Goal: Communication & Community: Answer question/provide support

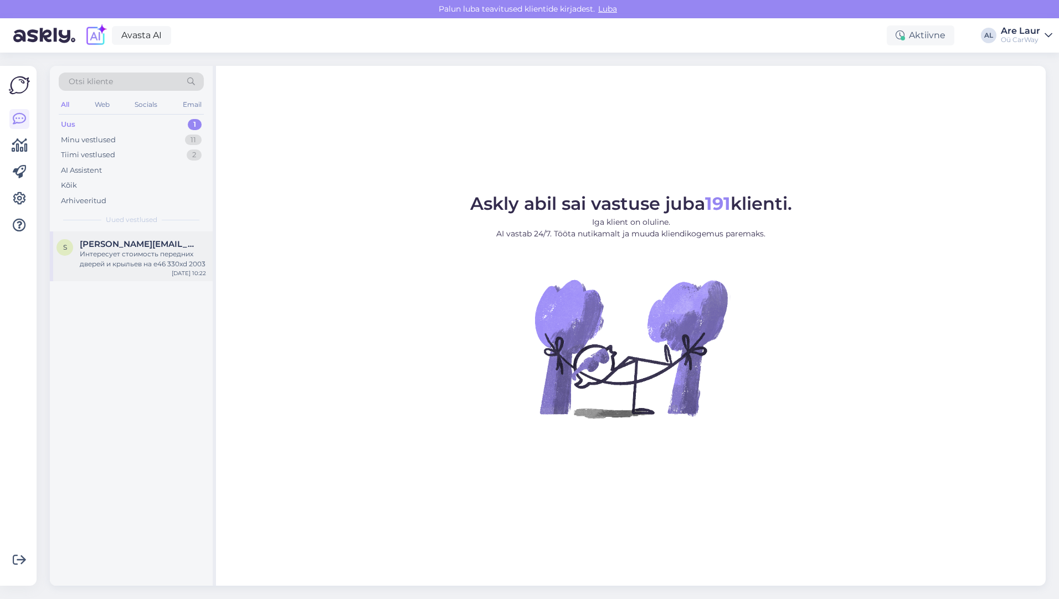
click at [109, 244] on span "[PERSON_NAME][EMAIL_ADDRESS][DOMAIN_NAME]" at bounding box center [137, 244] width 115 height 10
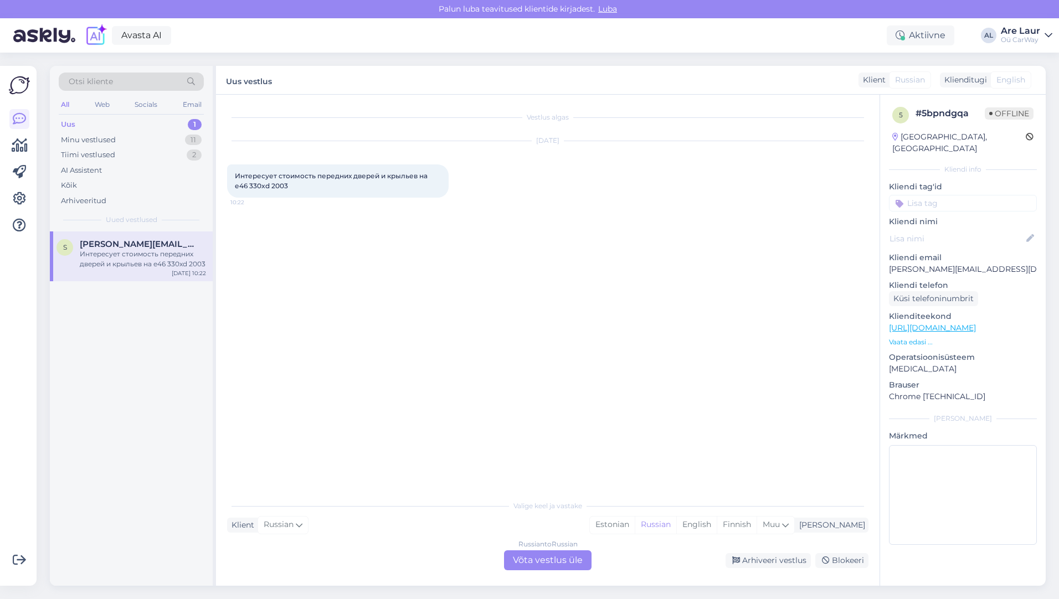
click at [537, 563] on div "Russian to Russian Võta vestlus üle" at bounding box center [548, 561] width 88 height 20
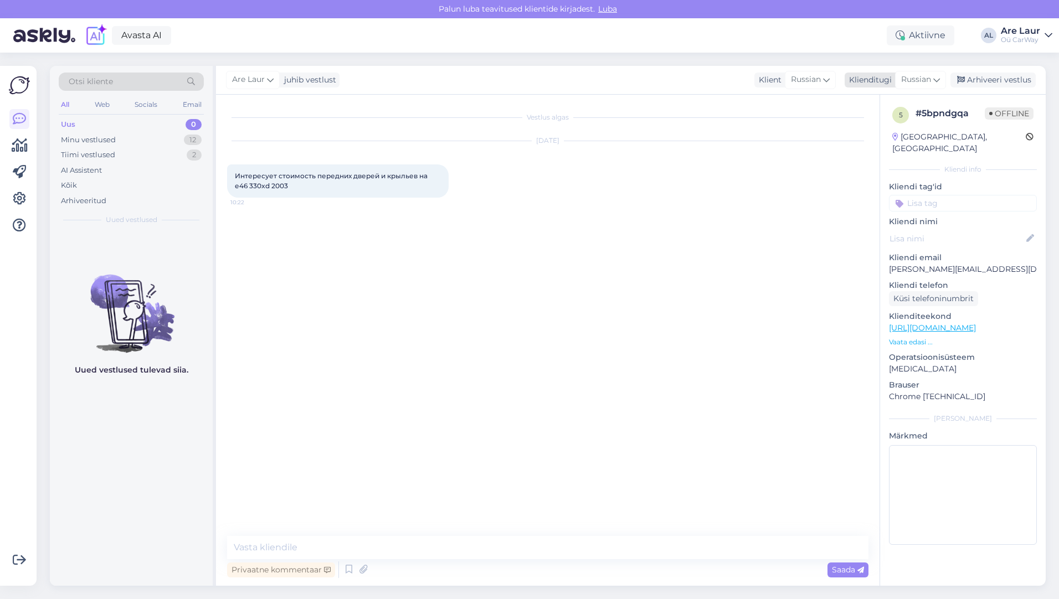
click at [912, 76] on span "Russian" at bounding box center [916, 80] width 30 height 12
type input "eng"
click at [880, 123] on link "English" at bounding box center [896, 129] width 122 height 18
click at [349, 550] on textarea at bounding box center [562, 550] width 613 height 19
type textarea "Hello,"
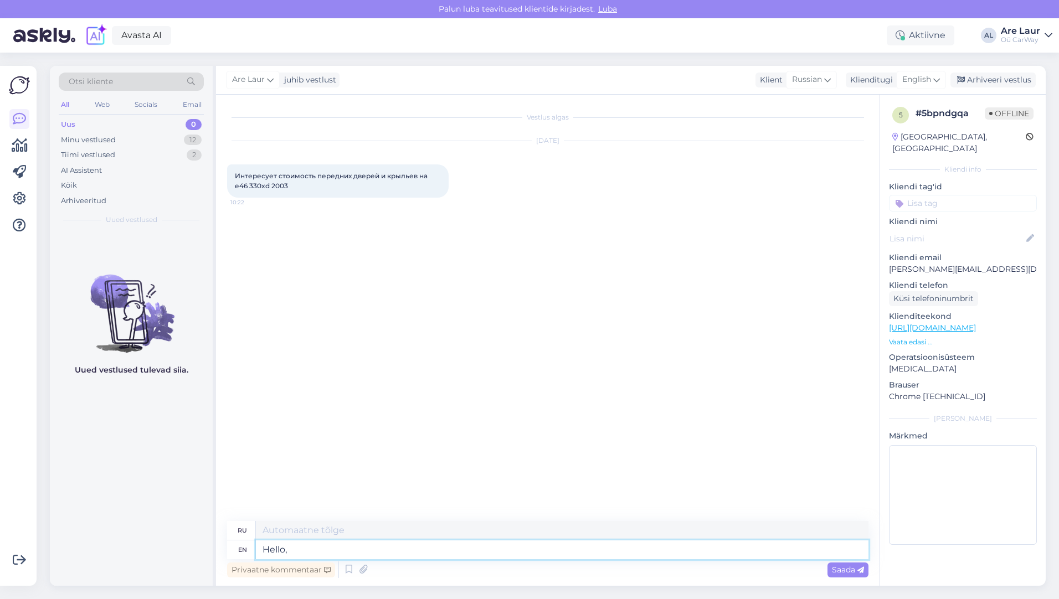
type textarea "Привет,"
type textarea "Hello, we"
type textarea "Привет, мы"
type textarea "Hello, we do"
type textarea "Привет, мы делаем"
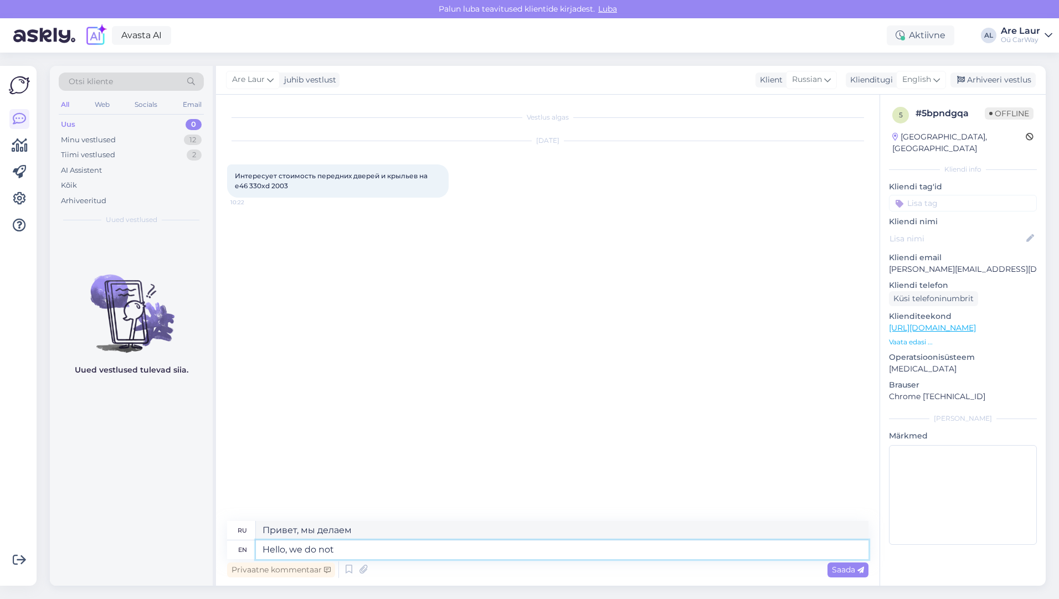
type textarea "Hello, we do not"
type textarea "Здравствуйте, мы не"
type textarea "Hello, we do not have"
type textarea "Здравствуйте, у нас нет"
type textarea "Hello, we do not have theese"
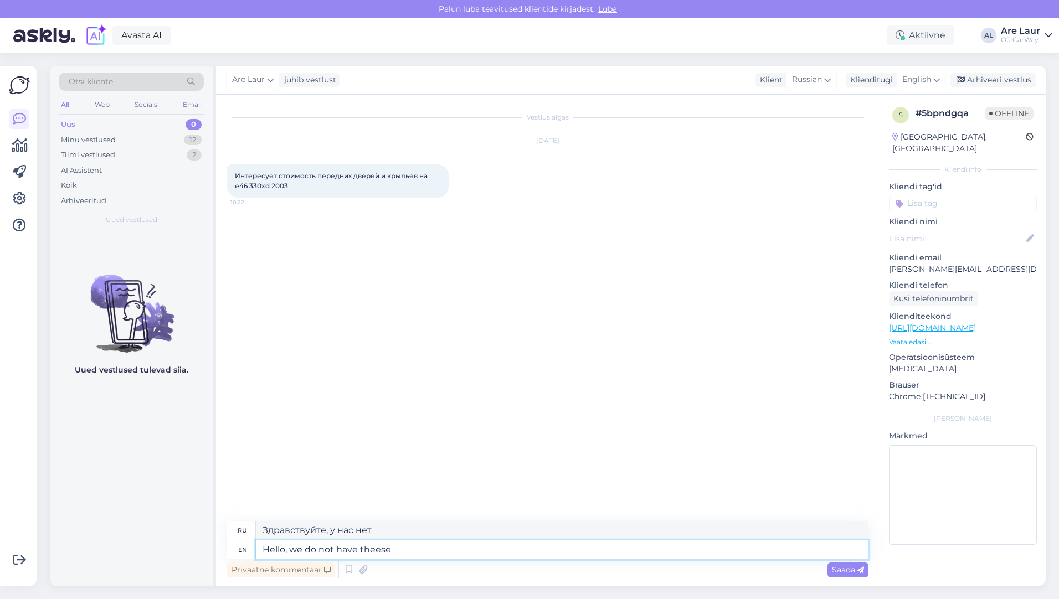
type textarea "Здравствуйте, у нас таких нет."
type textarea "Hello, we do not have theese parts"
type textarea "Здравствуйте, у нас нет этих деталей."
type textarea "Hello, we do not have theese parts at the"
type textarea "Здравствуйте, у нас нет этих деталей в наличии."
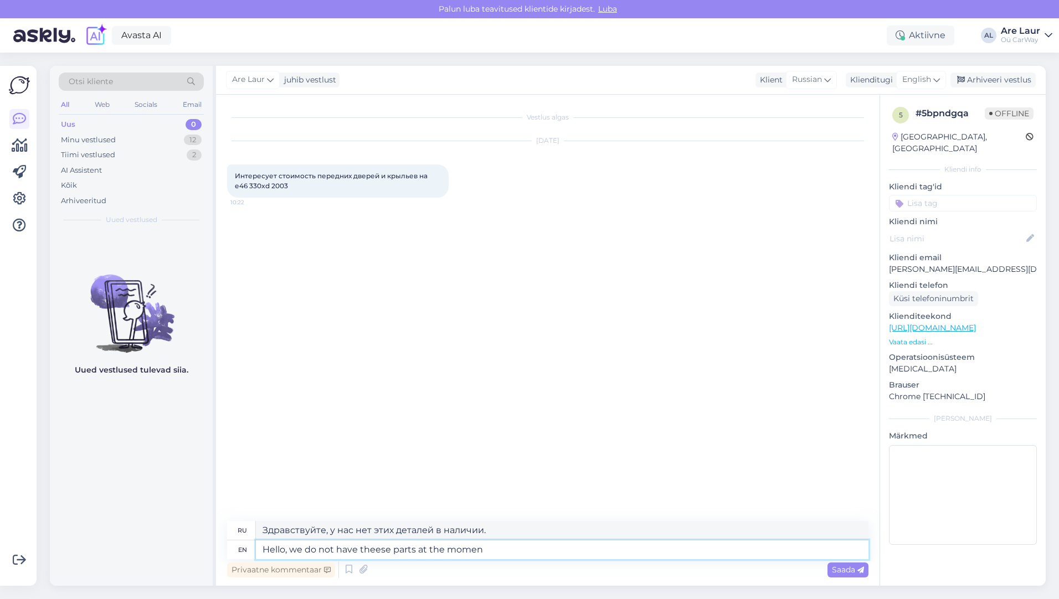
type textarea "Hello, we do not have theese parts at the moment"
type textarea "Здравствуйте, на данный момент у нас нет этих запчастей."
type textarea "Hello, we do not have theese parts at the moment."
click at [836, 567] on span "Saada" at bounding box center [848, 570] width 32 height 10
click at [842, 573] on span "Saada" at bounding box center [848, 570] width 32 height 10
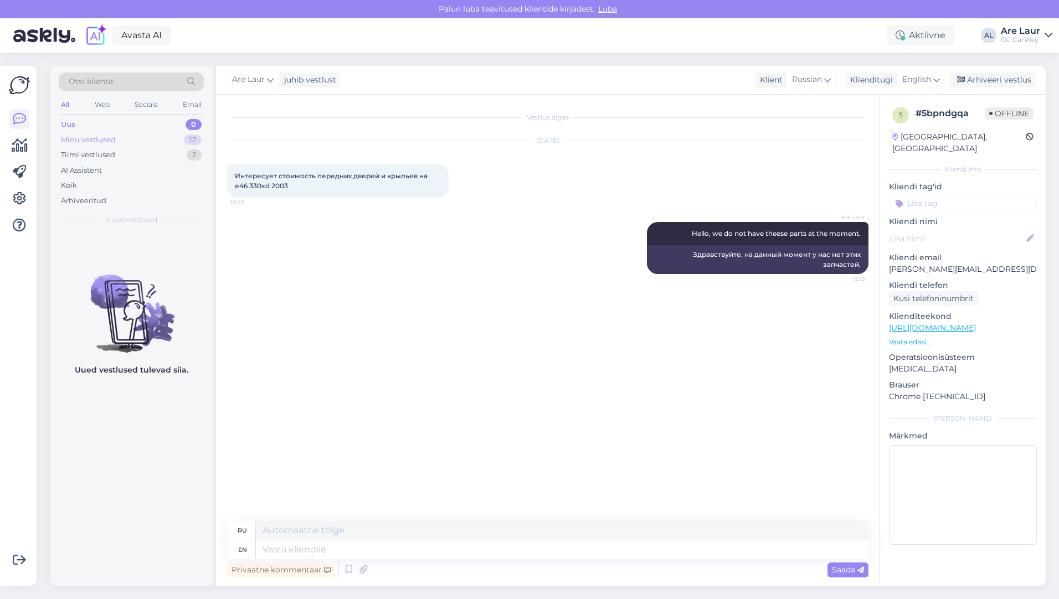
click at [100, 138] on div "Minu vestlused" at bounding box center [88, 140] width 55 height 11
